Goal: Complete application form

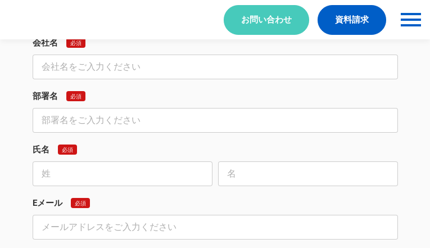
scroll to position [898, 0]
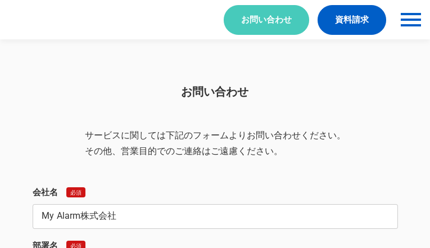
type input "My Alarm株式会社"
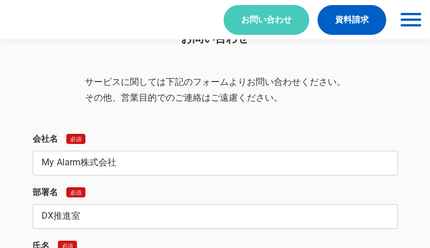
type input "DX推進室"
type input "おがた"
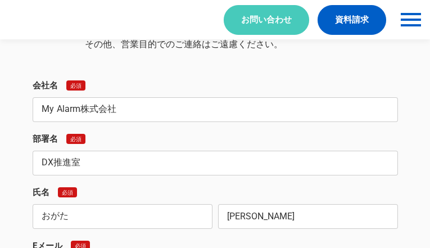
type input "[PERSON_NAME]"
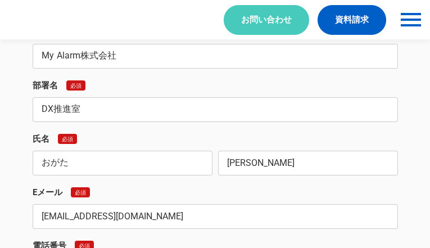
type input "[EMAIL_ADDRESS][DOMAIN_NAME]"
type input "08053792973"
select select "その他"
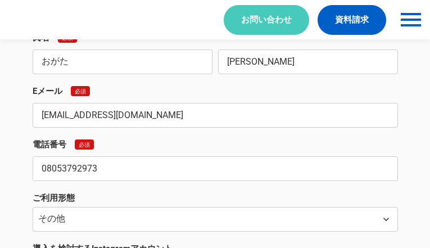
scroll to position [1241, 0]
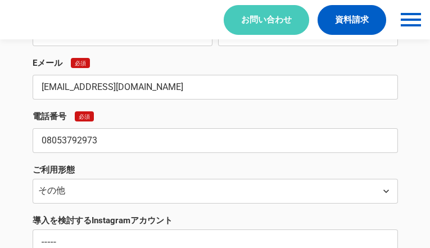
type input "‐‐‐‐‐"
type textarea "ロカリサーチ 株式会社 マーケティング担当者様へ 【月額3.9万円〜 営業にAI活用でアポ率２倍に】 月額6.5万円で15アポ獲得事例あり。 【すでにエンプラ…"
